Goal: Task Accomplishment & Management: Use online tool/utility

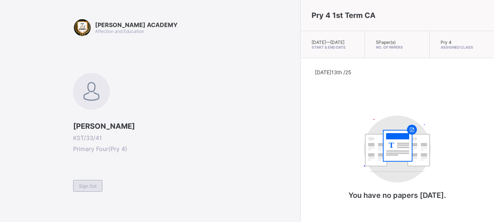
click at [83, 185] on span "Sign Out" at bounding box center [88, 185] width 18 height 5
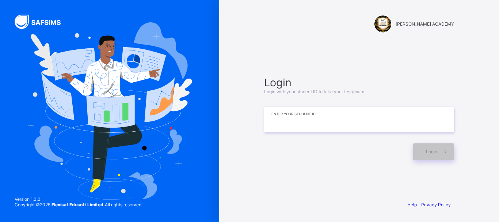
click at [354, 116] on input at bounding box center [359, 120] width 190 height 26
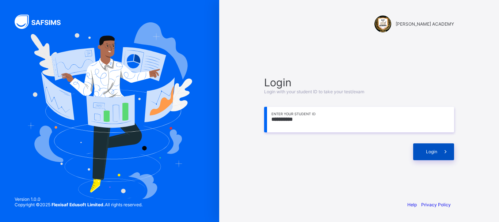
type input "**********"
click at [438, 150] on span at bounding box center [446, 151] width 17 height 17
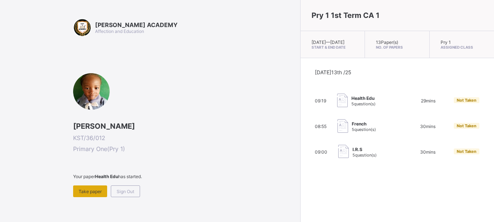
click at [94, 187] on div "Take paper" at bounding box center [90, 191] width 34 height 12
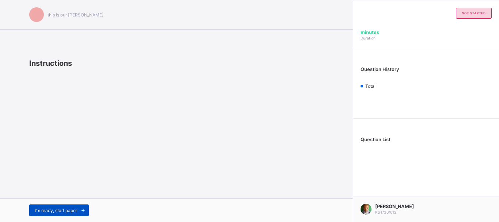
click at [76, 212] on span "I’m ready, start paper" at bounding box center [56, 210] width 42 height 5
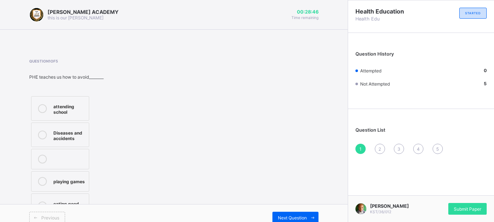
click at [40, 129] on div at bounding box center [42, 134] width 15 height 13
click at [311, 214] on div "Next Question" at bounding box center [295, 218] width 46 height 12
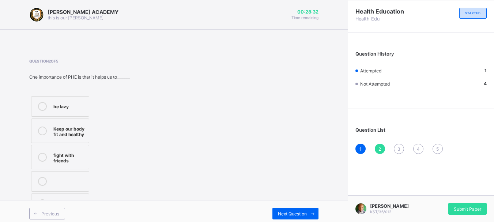
click at [53, 129] on div "Keep our body fit and healthy" at bounding box center [69, 130] width 32 height 13
click at [304, 211] on span "Next Question" at bounding box center [292, 213] width 29 height 5
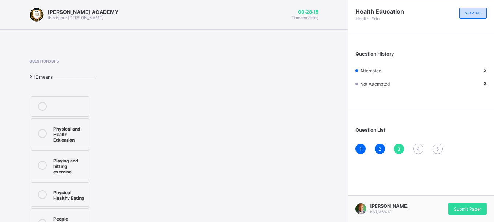
click at [48, 135] on div at bounding box center [42, 133] width 15 height 18
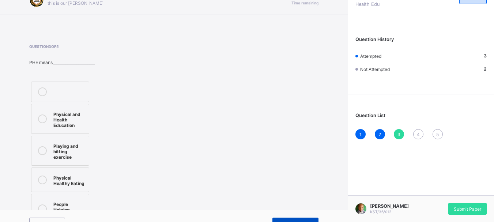
click at [287, 218] on div "Next Question" at bounding box center [295, 224] width 46 height 12
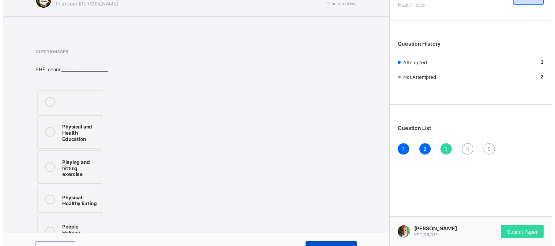
scroll to position [0, 0]
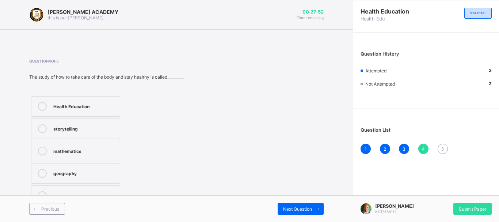
drag, startPoint x: 69, startPoint y: 98, endPoint x: 224, endPoint y: 125, distance: 158.1
click at [224, 125] on div "Question 4 of 5 The study of how to take care of the body and stay healthy is c…" at bounding box center [176, 133] width 295 height 149
click at [46, 104] on div at bounding box center [42, 106] width 15 height 9
click at [284, 206] on span "Next Question" at bounding box center [297, 208] width 29 height 5
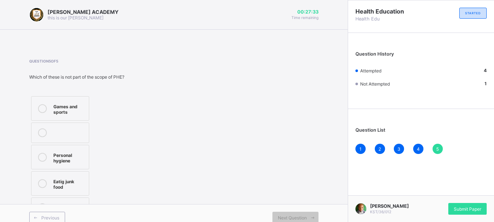
click at [65, 178] on div "Eatig junk food" at bounding box center [69, 183] width 32 height 13
click at [458, 204] on div "Submit Paper" at bounding box center [467, 209] width 38 height 12
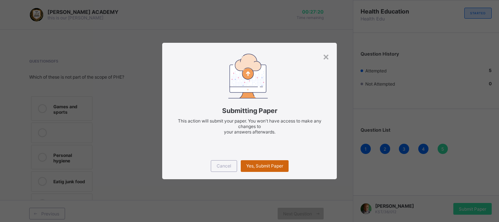
drag, startPoint x: 276, startPoint y: 165, endPoint x: 258, endPoint y: 165, distance: 18.3
click at [258, 165] on span "Yes, Submit Paper" at bounding box center [264, 165] width 37 height 5
click at [258, 165] on div "Yes, Submit Paper" at bounding box center [265, 166] width 48 height 12
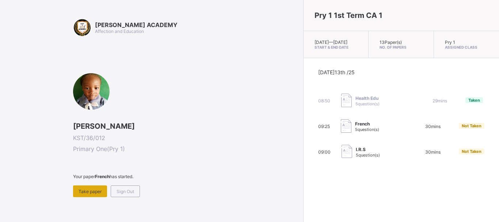
click at [96, 189] on span "Take paper" at bounding box center [90, 191] width 23 height 5
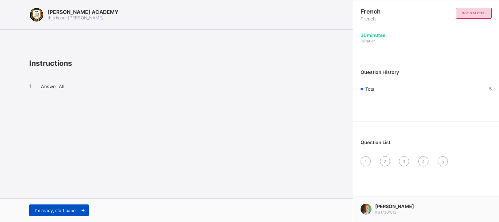
click at [74, 209] on span "I’m ready, start paper" at bounding box center [56, 210] width 42 height 5
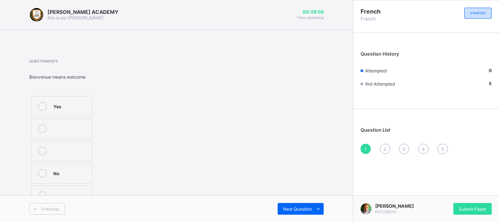
click at [48, 100] on label "Yes" at bounding box center [61, 106] width 61 height 20
click at [311, 209] on span "Next Question" at bounding box center [297, 208] width 29 height 5
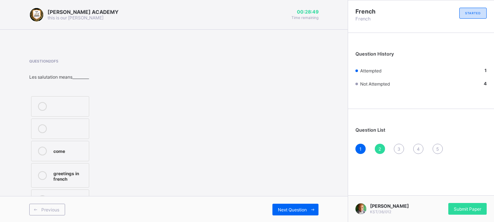
click at [37, 181] on div at bounding box center [42, 175] width 15 height 13
click at [289, 206] on div "Next Question" at bounding box center [295, 210] width 46 height 12
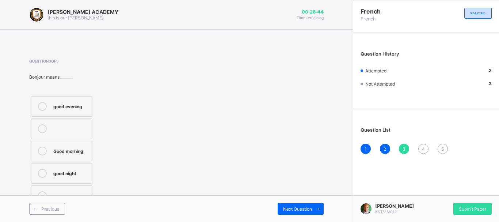
click at [58, 147] on div "Good morning" at bounding box center [70, 150] width 35 height 7
drag, startPoint x: 295, startPoint y: 207, endPoint x: 250, endPoint y: 178, distance: 53.8
click at [250, 178] on div "Question 3 of 5 Bonjour means_______ good evening Good morning good night" at bounding box center [176, 133] width 295 height 149
click at [297, 207] on span "Next Question" at bounding box center [297, 208] width 29 height 5
click at [57, 103] on div "goodbye" at bounding box center [70, 105] width 35 height 7
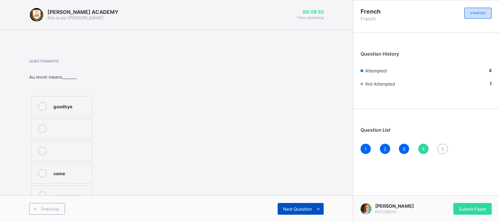
click at [284, 208] on span "Next Question" at bounding box center [297, 208] width 29 height 5
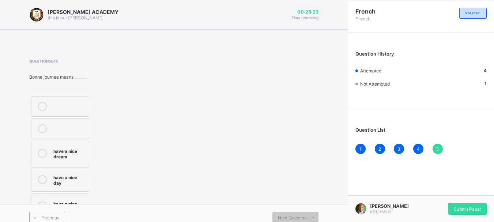
click at [82, 175] on div "have a nice day" at bounding box center [69, 179] width 32 height 13
click at [475, 209] on span "Submit Paper" at bounding box center [467, 208] width 27 height 5
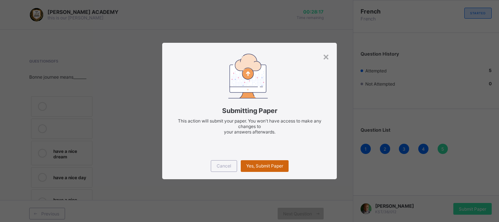
click at [279, 163] on span "Yes, Submit Paper" at bounding box center [264, 165] width 37 height 5
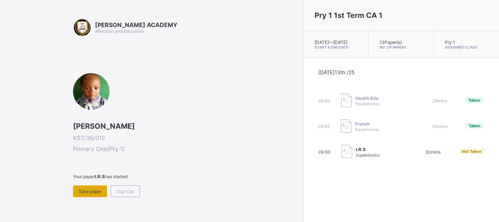
click at [92, 190] on span "Take paper" at bounding box center [90, 191] width 23 height 5
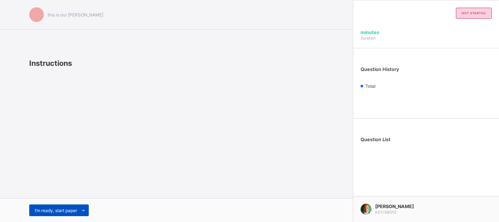
click at [62, 206] on div "I’m ready, start paper" at bounding box center [59, 210] width 60 height 12
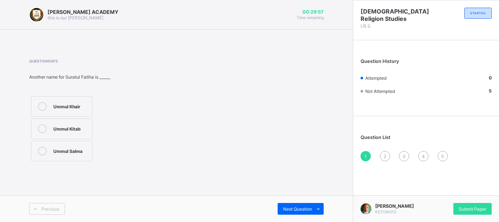
click at [78, 129] on div "Ummul Kitab" at bounding box center [70, 127] width 35 height 7
click at [307, 207] on span "Next Question" at bounding box center [297, 208] width 29 height 5
click at [70, 103] on div "Ya'un" at bounding box center [70, 105] width 35 height 7
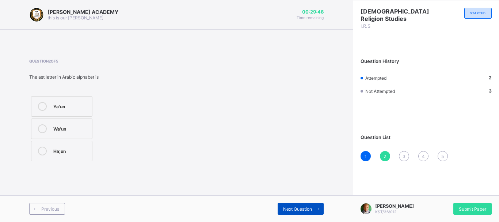
click at [291, 208] on span "Next Question" at bounding box center [297, 208] width 29 height 5
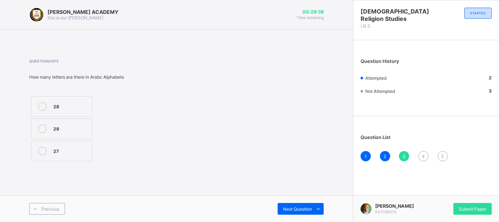
click at [72, 112] on label "28" at bounding box center [61, 106] width 61 height 20
click at [292, 211] on span "Next Question" at bounding box center [297, 208] width 29 height 5
click at [81, 122] on label "6" at bounding box center [61, 128] width 61 height 20
click at [318, 210] on icon at bounding box center [318, 209] width 5 height 5
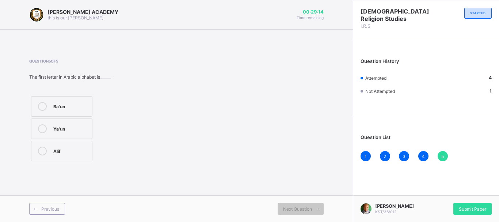
click at [75, 153] on div "Alif" at bounding box center [70, 150] width 35 height 7
click at [474, 206] on span "Submit Paper" at bounding box center [472, 208] width 27 height 5
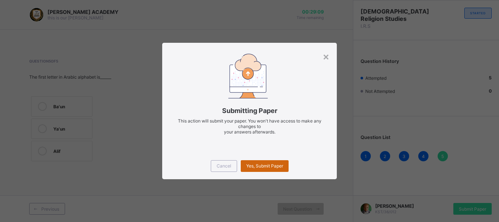
click at [260, 164] on span "Yes, Submit Paper" at bounding box center [264, 165] width 37 height 5
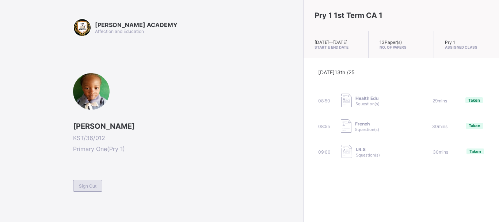
click at [80, 184] on span "Sign Out" at bounding box center [88, 185] width 18 height 5
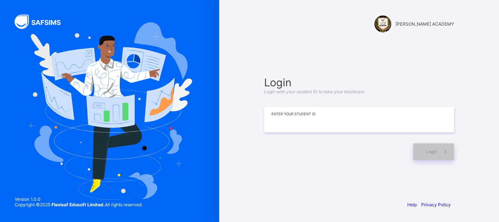
click at [302, 125] on input at bounding box center [359, 120] width 190 height 26
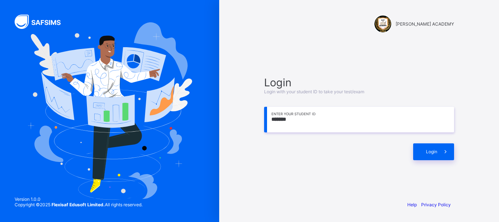
click at [302, 125] on input "*******" at bounding box center [359, 120] width 190 height 26
type input "**********"
click at [439, 153] on span at bounding box center [446, 151] width 17 height 17
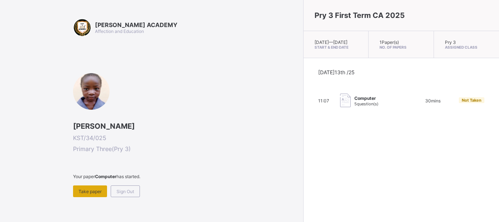
click at [86, 191] on span "Take paper" at bounding box center [90, 191] width 23 height 5
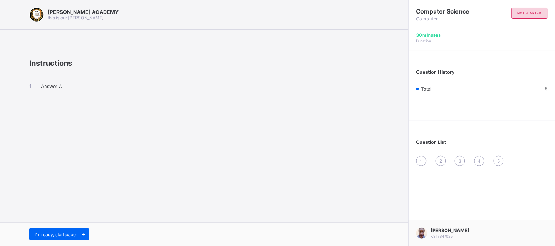
drag, startPoint x: 499, startPoint y: 1, endPoint x: 242, endPoint y: 78, distance: 268.7
click at [242, 78] on div "Answer All" at bounding box center [204, 93] width 350 height 50
click at [305, 152] on div "[PERSON_NAME] ACADEMY this is our [PERSON_NAME] Instructions Answer All I’m rea…" at bounding box center [204, 123] width 408 height 246
click at [73, 222] on span "I’m ready, start paper" at bounding box center [56, 234] width 42 height 5
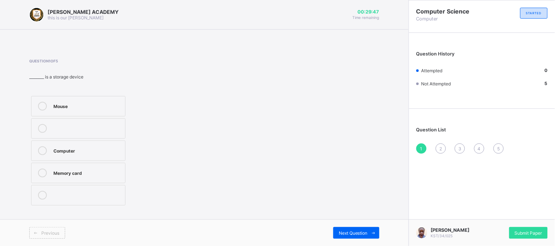
click at [64, 173] on div "Memory card" at bounding box center [87, 172] width 68 height 7
click at [347, 222] on span "Next Question" at bounding box center [353, 233] width 29 height 5
click at [61, 192] on div "Stocks" at bounding box center [87, 194] width 68 height 7
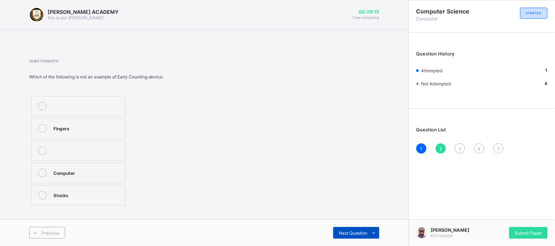
click at [347, 222] on div "Next Question" at bounding box center [356, 233] width 46 height 12
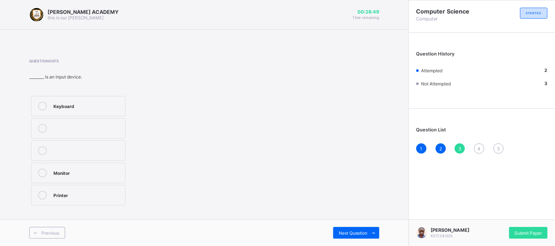
click at [55, 107] on div "Keyboard" at bounding box center [87, 105] width 68 height 7
click at [371, 222] on span at bounding box center [373, 233] width 12 height 12
click at [65, 150] on div "Storage device" at bounding box center [87, 150] width 68 height 7
click at [354, 222] on span "Next Question" at bounding box center [353, 233] width 29 height 5
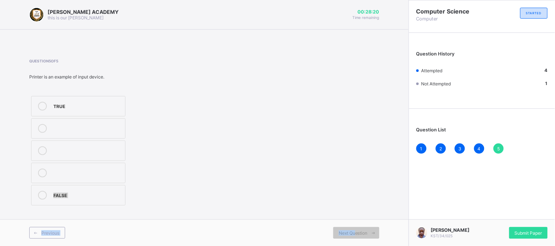
drag, startPoint x: 354, startPoint y: 235, endPoint x: 219, endPoint y: 150, distance: 159.4
click at [219, 150] on div "[PERSON_NAME] ACADEMY this is our [PERSON_NAME] 00:28:20 Time remaining Questio…" at bounding box center [204, 123] width 408 height 246
click at [59, 196] on div "FALSE" at bounding box center [87, 194] width 68 height 7
click at [494, 222] on span "Submit Paper" at bounding box center [527, 233] width 27 height 5
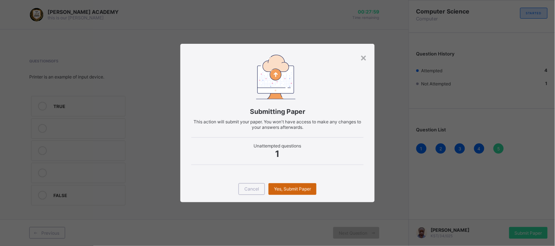
click at [294, 188] on div "Cancel Yes, Submit Paper" at bounding box center [277, 189] width 194 height 26
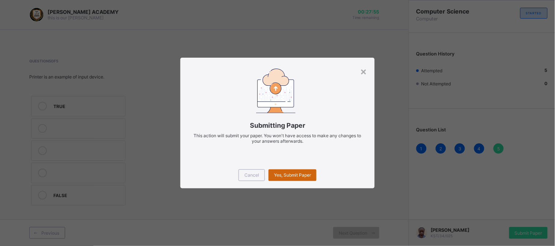
click at [291, 175] on span "Yes, Submit Paper" at bounding box center [292, 175] width 37 height 5
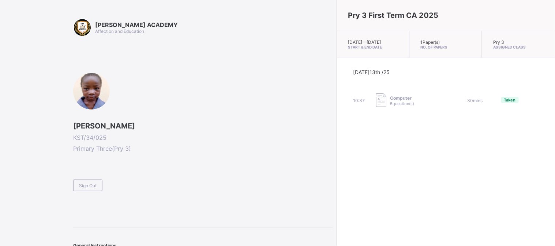
click at [336, 174] on div "Pry 3 First Term CA 2025 [DATE] — [GEOGRAPHIC_DATA][DATE] Start & End Date 1 Pa…" at bounding box center [445, 123] width 218 height 246
click at [390, 106] on span "5 question(s)" at bounding box center [402, 103] width 24 height 5
click at [88, 186] on span "Sign Out" at bounding box center [88, 185] width 18 height 5
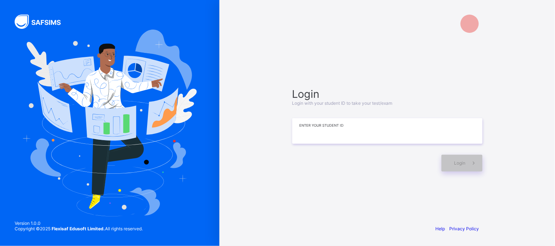
click at [324, 134] on input at bounding box center [387, 131] width 190 height 26
type input "**********"
click at [463, 164] on span "Login" at bounding box center [459, 162] width 11 height 5
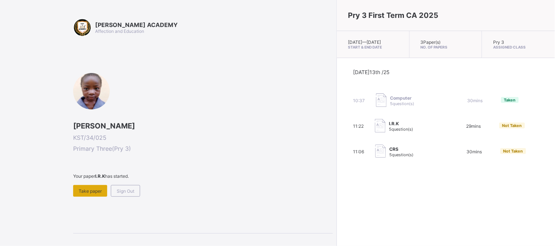
click at [80, 190] on span "Take paper" at bounding box center [90, 191] width 23 height 5
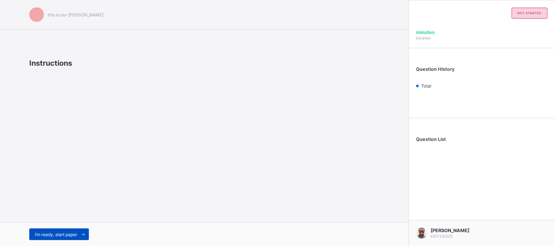
click at [56, 222] on span "I’m ready, start paper" at bounding box center [56, 234] width 42 height 5
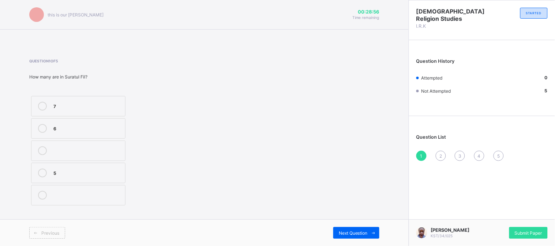
click at [42, 105] on icon at bounding box center [42, 106] width 9 height 9
click at [494, 222] on div "Submit Paper" at bounding box center [528, 233] width 38 height 12
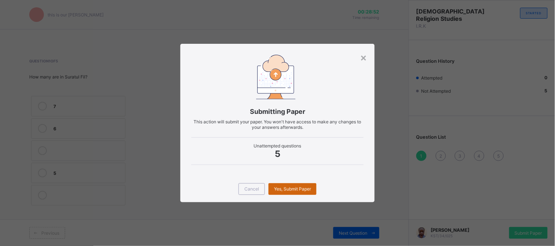
click at [291, 192] on div "Yes, Submit Paper" at bounding box center [292, 190] width 48 height 12
click at [291, 192] on span "Yes, Submit Paper" at bounding box center [292, 188] width 37 height 5
click at [291, 192] on div "Yes, Submit Paper" at bounding box center [292, 190] width 48 height 12
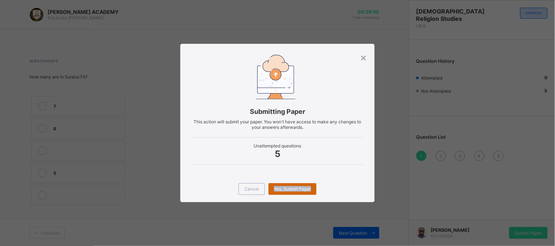
click at [291, 192] on div "Yes, Submit Paper" at bounding box center [292, 190] width 48 height 12
click at [291, 192] on span "Yes, Submit Paper" at bounding box center [292, 188] width 37 height 5
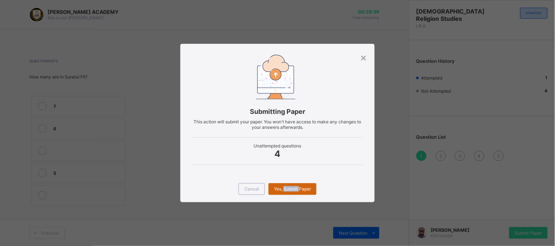
click at [291, 192] on span "Yes, Submit Paper" at bounding box center [292, 188] width 37 height 5
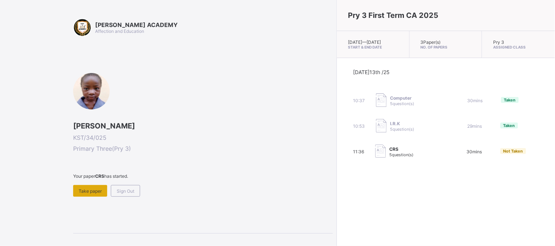
click at [92, 189] on span "Take paper" at bounding box center [90, 191] width 23 height 5
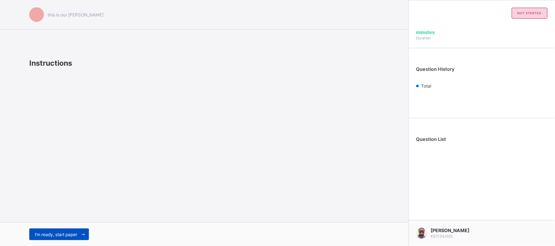
click at [71, 222] on span "I’m ready, start paper" at bounding box center [56, 234] width 42 height 5
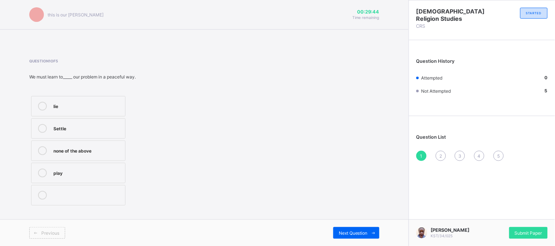
click at [54, 127] on div "Settle" at bounding box center [87, 127] width 68 height 7
click at [352, 222] on div "Next Question" at bounding box center [356, 233] width 46 height 12
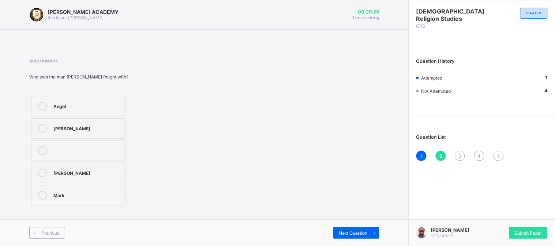
click at [60, 109] on div "Angel" at bounding box center [87, 105] width 68 height 7
click at [350, 222] on span "Next Question" at bounding box center [353, 233] width 29 height 5
click at [45, 158] on label "[DEMOGRAPHIC_DATA]" at bounding box center [78, 151] width 94 height 20
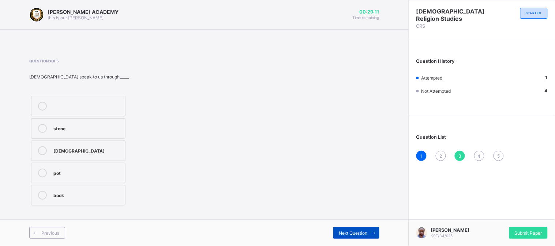
click at [352, 222] on span "Next Question" at bounding box center [353, 233] width 29 height 5
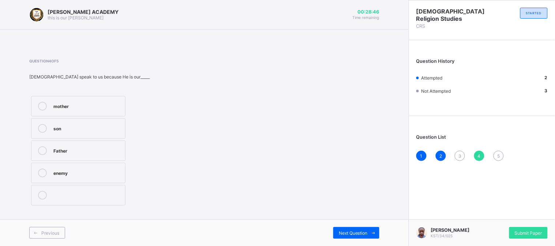
click at [462, 153] on div "3" at bounding box center [459, 156] width 10 height 10
click at [60, 155] on div "[DEMOGRAPHIC_DATA]" at bounding box center [87, 151] width 68 height 9
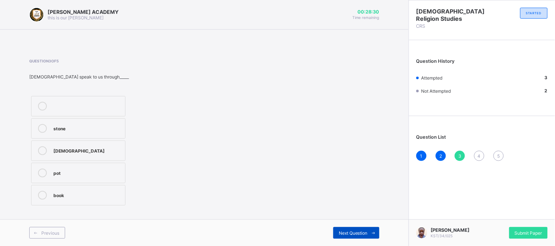
click at [369, 222] on span at bounding box center [373, 233] width 12 height 12
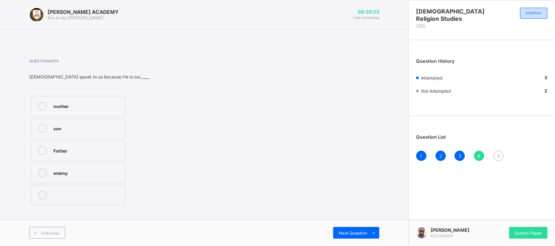
click at [39, 154] on icon at bounding box center [42, 151] width 9 height 9
click at [368, 222] on span at bounding box center [373, 233] width 12 height 12
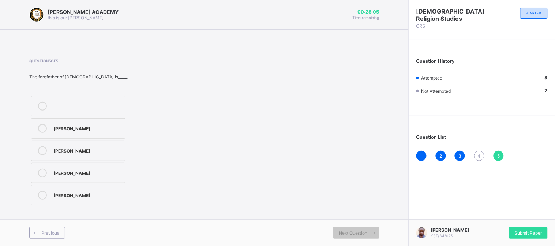
click at [480, 151] on div "4" at bounding box center [479, 156] width 10 height 10
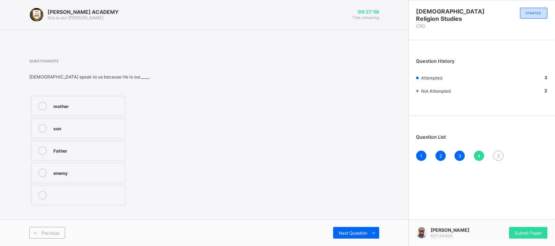
click at [68, 152] on div "Father" at bounding box center [87, 150] width 68 height 7
click at [361, 222] on span "Next Question" at bounding box center [353, 233] width 29 height 5
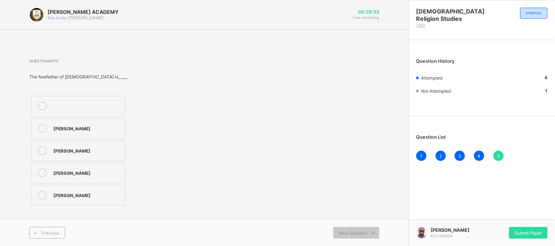
click at [78, 174] on div "[PERSON_NAME]" at bounding box center [87, 172] width 68 height 7
click at [494, 222] on span "Submit Paper" at bounding box center [527, 233] width 27 height 5
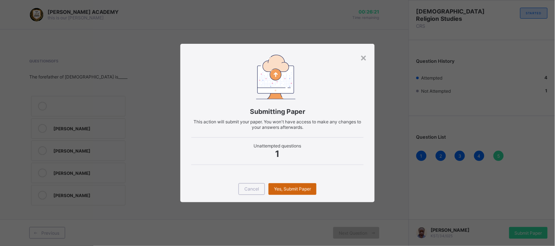
click at [305, 189] on div "Yes, Submit Paper" at bounding box center [292, 190] width 48 height 12
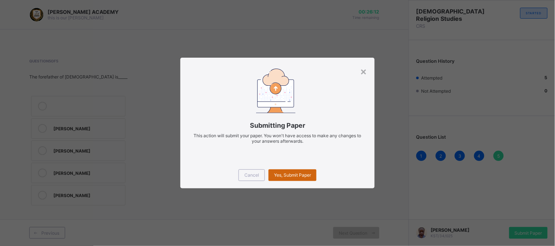
click at [296, 175] on span "Yes, Submit Paper" at bounding box center [292, 175] width 37 height 5
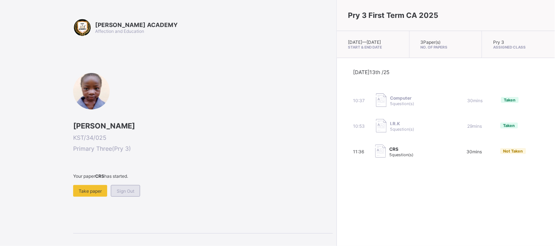
click at [132, 186] on div "Sign Out" at bounding box center [125, 191] width 29 height 12
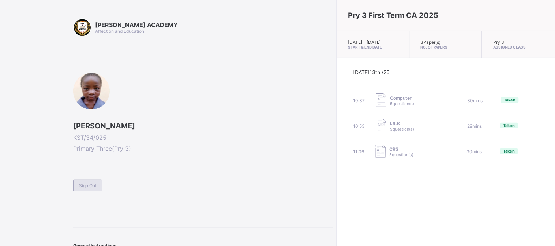
click at [90, 185] on span "Sign Out" at bounding box center [88, 185] width 18 height 5
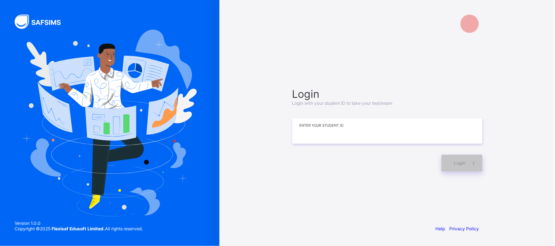
click at [364, 120] on input at bounding box center [387, 131] width 190 height 26
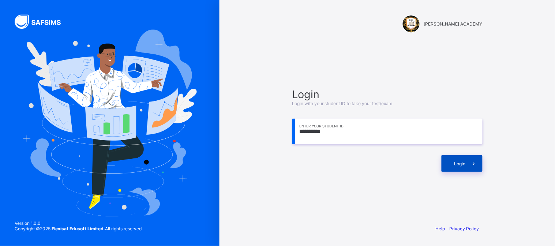
type input "**********"
click at [468, 159] on span at bounding box center [473, 163] width 17 height 17
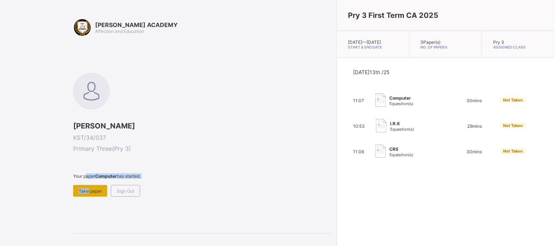
drag, startPoint x: 86, startPoint y: 177, endPoint x: 85, endPoint y: 189, distance: 12.9
click at [85, 189] on div "Your paper Computer has started. Take paper Sign Out" at bounding box center [203, 185] width 260 height 23
click at [85, 189] on span "Take paper" at bounding box center [90, 191] width 23 height 5
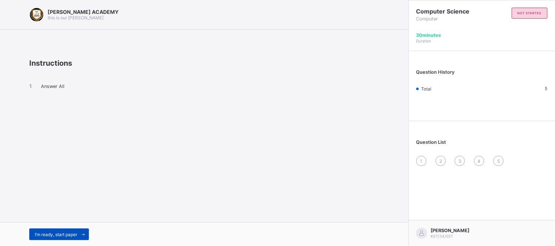
click at [53, 222] on div "I’m ready, start paper" at bounding box center [59, 235] width 60 height 12
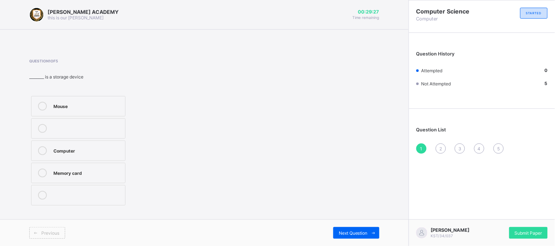
click at [60, 120] on label at bounding box center [78, 128] width 94 height 20
click at [58, 109] on div "Mouse" at bounding box center [87, 105] width 68 height 7
click at [337, 222] on div "Next Question" at bounding box center [356, 233] width 46 height 12
click at [56, 195] on div "Stocks" at bounding box center [87, 194] width 68 height 7
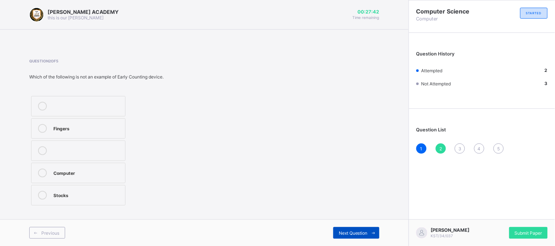
click at [335, 222] on div "Next Question" at bounding box center [356, 233] width 46 height 12
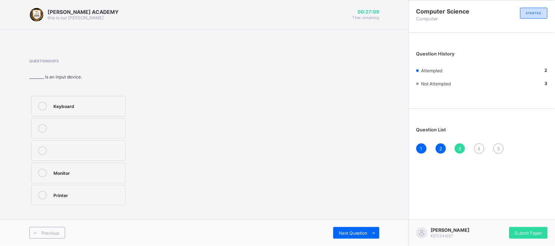
click at [57, 194] on div "Printer" at bounding box center [87, 194] width 68 height 7
click at [375, 222] on icon at bounding box center [373, 233] width 5 height 5
drag, startPoint x: 167, startPoint y: 238, endPoint x: 161, endPoint y: 246, distance: 9.7
click at [161, 222] on div "Previous Next Question" at bounding box center [204, 233] width 408 height 27
click at [53, 172] on div "Printer" at bounding box center [87, 172] width 68 height 7
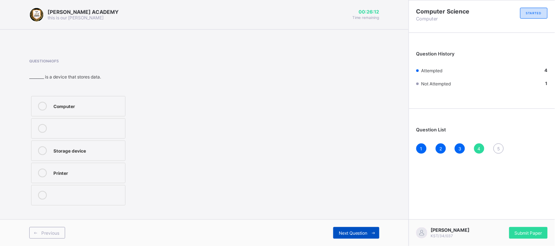
click at [371, 222] on span at bounding box center [373, 233] width 12 height 12
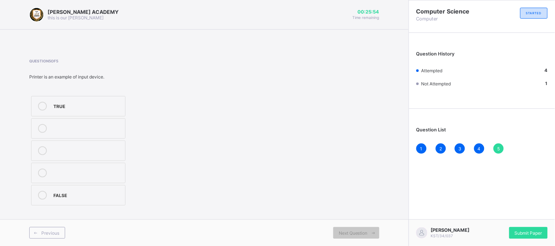
click at [64, 112] on label "TRUE" at bounding box center [78, 106] width 94 height 20
click at [494, 222] on div "Submit Paper" at bounding box center [528, 233] width 38 height 12
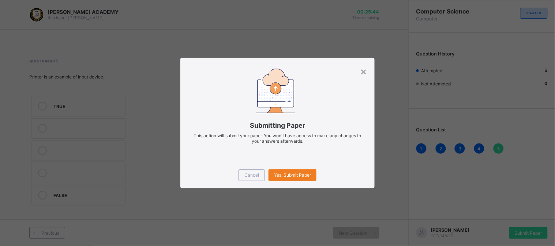
click at [460, 222] on div "× Submitting Paper This action will submit your paper. You won't have access to…" at bounding box center [277, 123] width 555 height 246
click at [290, 175] on span "Yes, Submit Paper" at bounding box center [292, 175] width 37 height 5
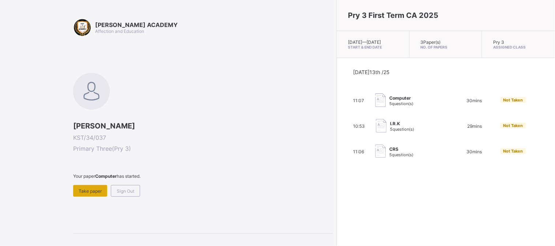
click at [91, 191] on span "Take paper" at bounding box center [90, 191] width 23 height 5
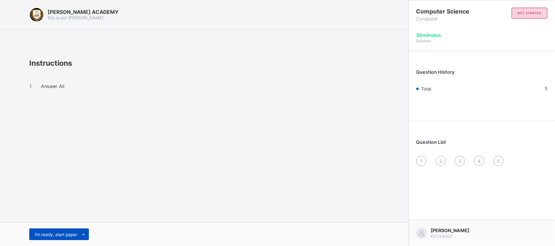
click at [64, 222] on span "I’m ready, start paper" at bounding box center [56, 234] width 42 height 5
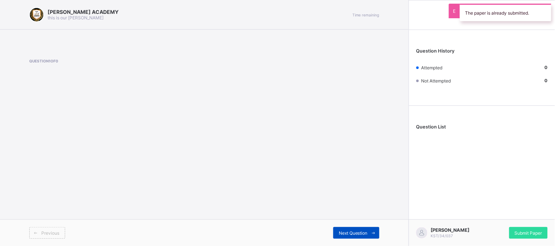
click at [337, 222] on div "Next Question" at bounding box center [356, 233] width 46 height 12
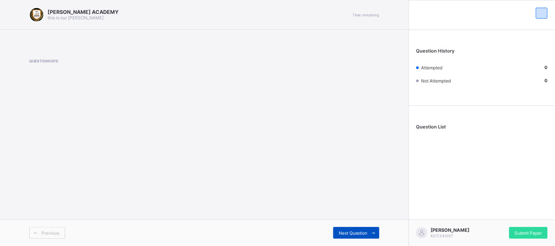
click at [337, 222] on div "Next Question" at bounding box center [356, 233] width 46 height 12
click at [494, 222] on span "Submit Paper" at bounding box center [527, 233] width 27 height 5
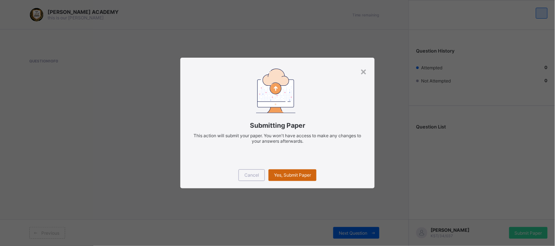
click at [304, 177] on span "Yes, Submit Paper" at bounding box center [292, 175] width 37 height 5
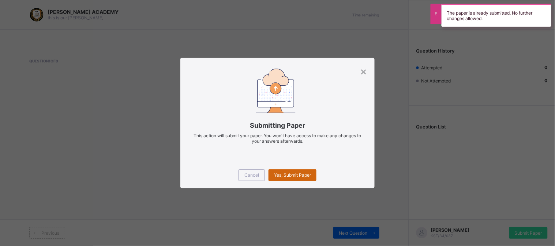
click at [304, 177] on span "Yes, Submit Paper" at bounding box center [292, 175] width 37 height 5
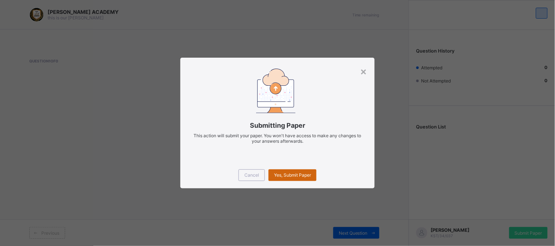
click at [304, 177] on span "Yes, Submit Paper" at bounding box center [292, 175] width 37 height 5
click at [293, 173] on span "Yes, Submit Paper" at bounding box center [292, 175] width 37 height 5
click at [363, 71] on div "×" at bounding box center [363, 71] width 7 height 12
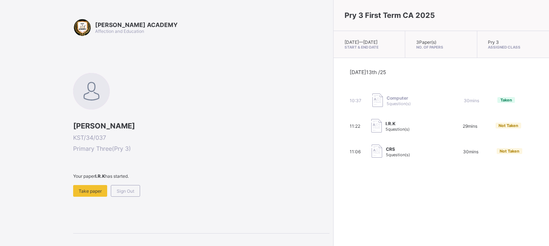
click at [118, 213] on div "[PERSON_NAME] ACADEMY Affection and Education [PERSON_NAME] KST/34/037 Primary …" at bounding box center [201, 144] width 256 height 252
click at [89, 189] on span "Take paper" at bounding box center [90, 191] width 23 height 5
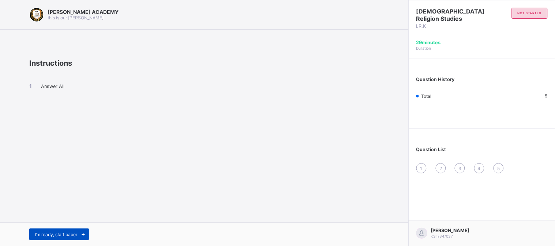
click at [61, 222] on div "I’m ready, start paper" at bounding box center [59, 235] width 60 height 12
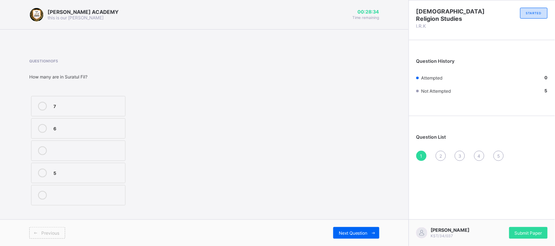
click at [79, 133] on label "6" at bounding box center [78, 128] width 94 height 20
click at [345, 222] on span "Next Question" at bounding box center [353, 233] width 29 height 5
click at [96, 208] on div "Question 2 of 5 The angel incharge of the blowing of the trumpet is________ [PE…" at bounding box center [204, 133] width 350 height 171
click at [60, 196] on div "Isza'il" at bounding box center [87, 194] width 68 height 7
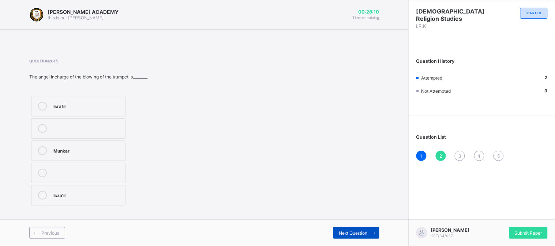
click at [360, 222] on span "Next Question" at bounding box center [353, 233] width 29 height 5
drag, startPoint x: 360, startPoint y: 235, endPoint x: 298, endPoint y: 211, distance: 67.4
click at [298, 211] on div "[PERSON_NAME] ACADEMY this is our [PERSON_NAME] 00:27:58 Time remaining Questio…" at bounding box center [204, 123] width 408 height 246
click at [49, 177] on div at bounding box center [42, 173] width 15 height 9
click at [341, 222] on span "Next Question" at bounding box center [353, 233] width 29 height 5
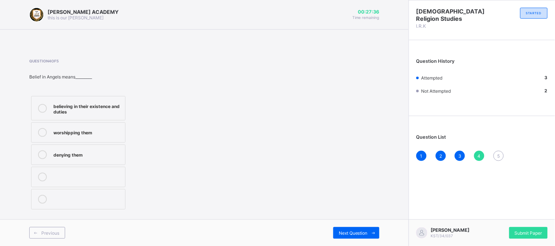
click at [64, 155] on div "denying them" at bounding box center [87, 154] width 68 height 7
click at [337, 222] on div "Next Question" at bounding box center [356, 233] width 46 height 12
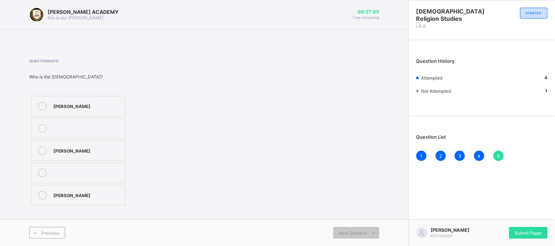
click at [74, 196] on div "[PERSON_NAME]" at bounding box center [87, 194] width 68 height 7
click at [494, 222] on span "Submit Paper" at bounding box center [527, 233] width 27 height 5
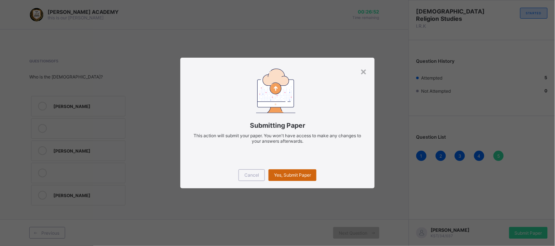
click at [298, 176] on span "Yes, Submit Paper" at bounding box center [292, 175] width 37 height 5
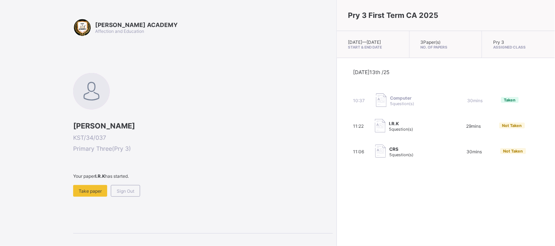
click at [158, 175] on span "Your paper I.R.K has started." at bounding box center [203, 176] width 260 height 5
